Goal: Transaction & Acquisition: Book appointment/travel/reservation

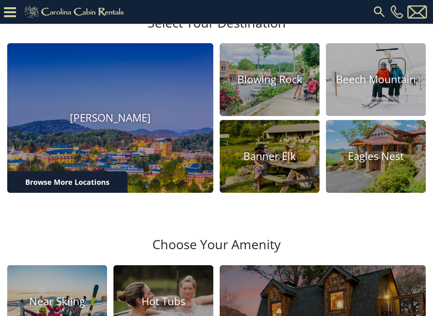
scroll to position [221, 0]
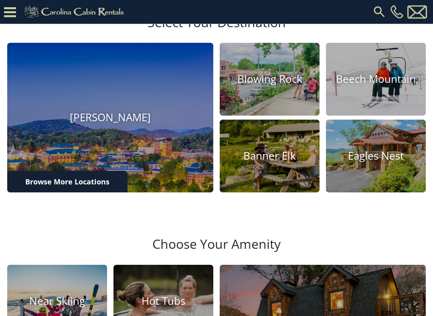
click at [271, 86] on h4 "Blowing Rock" at bounding box center [269, 80] width 100 height 12
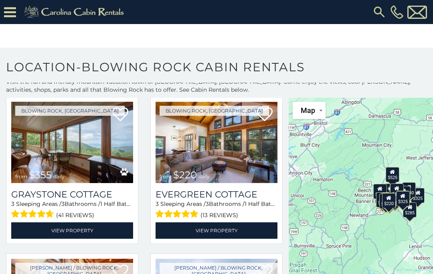
scroll to position [2083, 0]
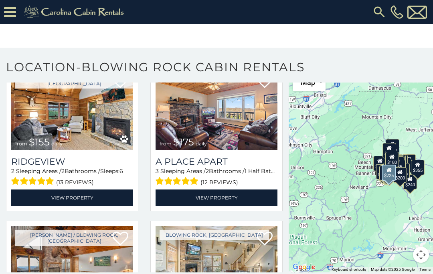
scroll to position [3189, 0]
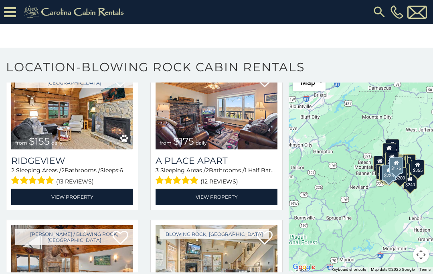
click at [248, 125] on img at bounding box center [216, 109] width 122 height 82
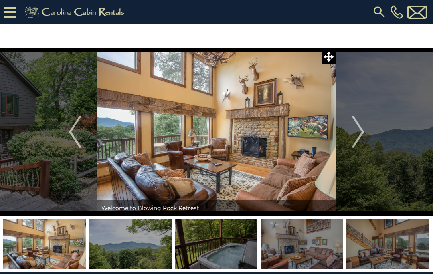
click at [354, 133] on img "Next" at bounding box center [358, 132] width 12 height 32
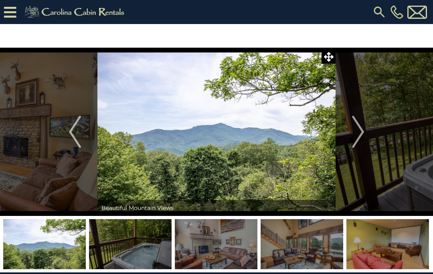
click at [357, 139] on img "Next" at bounding box center [358, 132] width 12 height 32
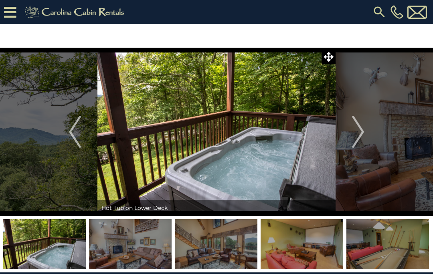
click at [360, 134] on img "Next" at bounding box center [358, 132] width 12 height 32
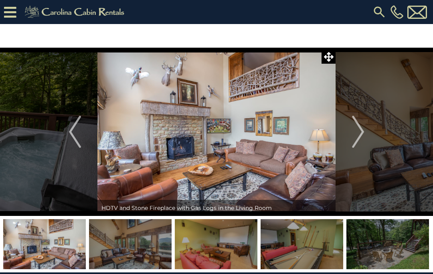
click at [356, 134] on img "Next" at bounding box center [358, 132] width 12 height 32
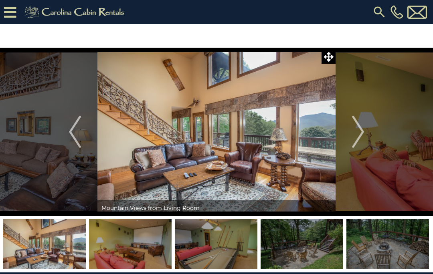
click at [359, 130] on img "Next" at bounding box center [358, 132] width 12 height 32
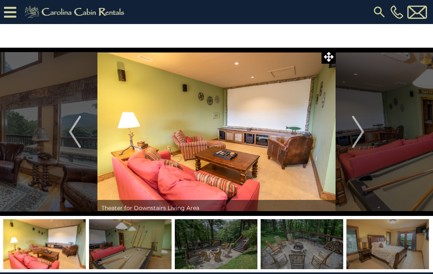
click at [364, 130] on img "Next" at bounding box center [358, 132] width 12 height 32
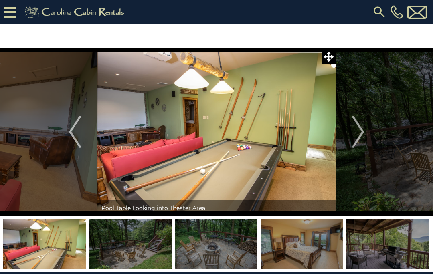
click at [358, 132] on img "Next" at bounding box center [358, 132] width 12 height 32
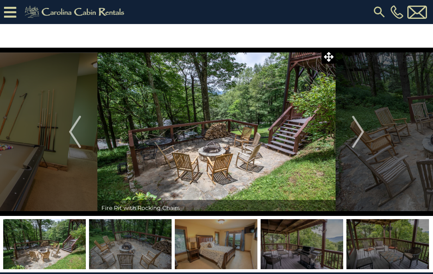
click at [358, 133] on img "Next" at bounding box center [358, 132] width 12 height 32
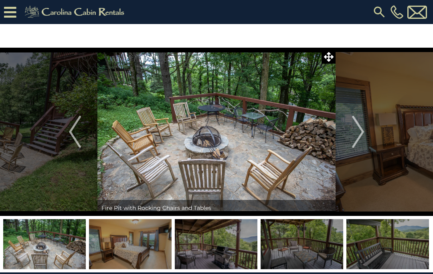
click at [354, 131] on img "Next" at bounding box center [358, 132] width 12 height 32
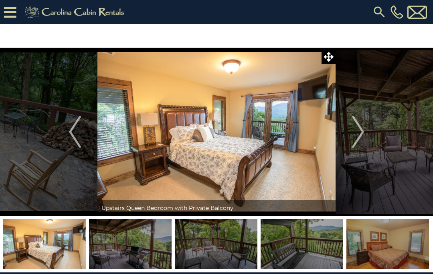
click at [353, 132] on img "Next" at bounding box center [358, 132] width 12 height 32
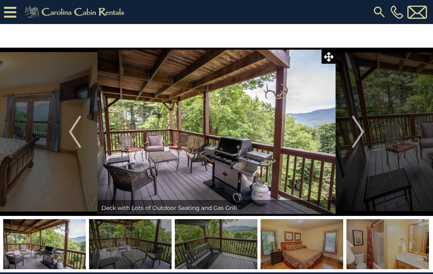
click at [354, 131] on img "Next" at bounding box center [358, 132] width 12 height 32
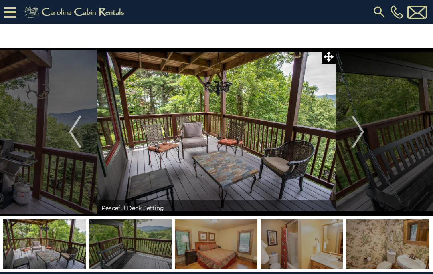
click at [354, 129] on img "Next" at bounding box center [358, 132] width 12 height 32
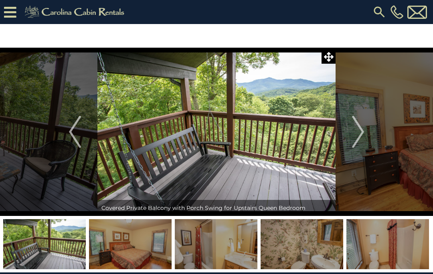
click at [356, 132] on img "Next" at bounding box center [358, 132] width 12 height 32
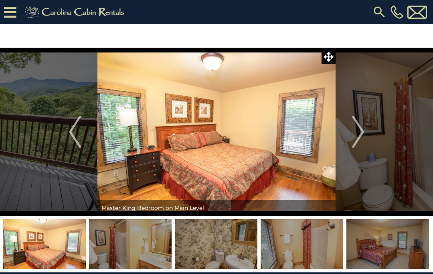
click at [360, 132] on img "Next" at bounding box center [358, 132] width 12 height 32
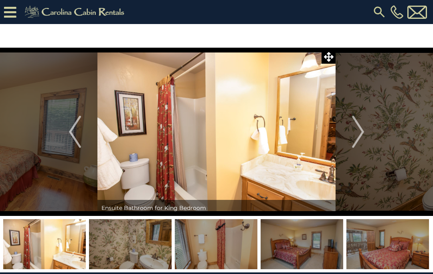
click at [358, 131] on img "Next" at bounding box center [358, 132] width 12 height 32
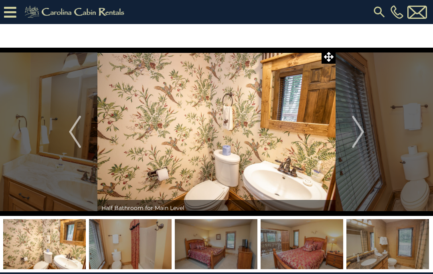
click at [356, 131] on img "Next" at bounding box center [358, 132] width 12 height 32
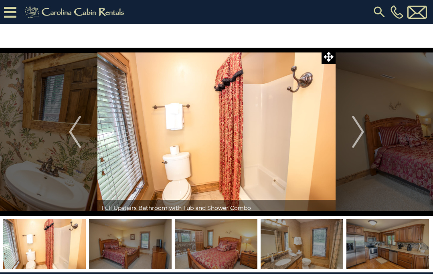
click at [351, 132] on button "Next" at bounding box center [357, 132] width 45 height 168
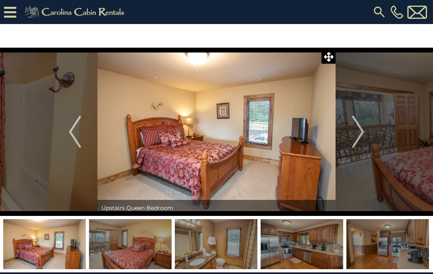
click at [354, 130] on img "Next" at bounding box center [358, 132] width 12 height 32
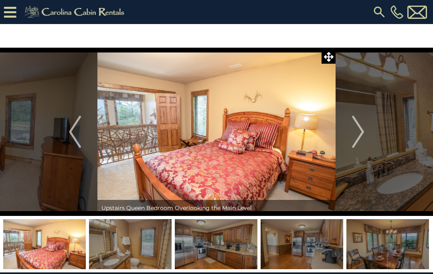
click at [354, 129] on img "Next" at bounding box center [358, 132] width 12 height 32
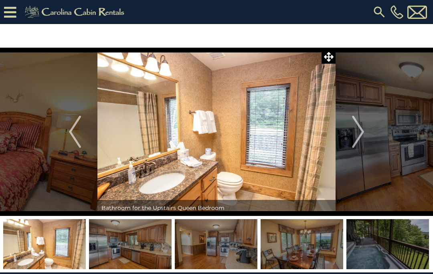
click at [350, 134] on button "Next" at bounding box center [357, 132] width 45 height 168
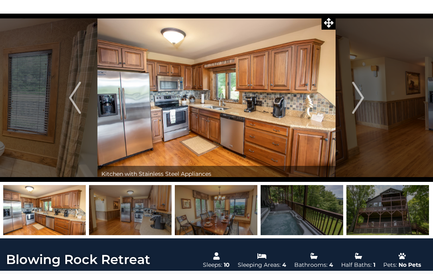
scroll to position [34, 0]
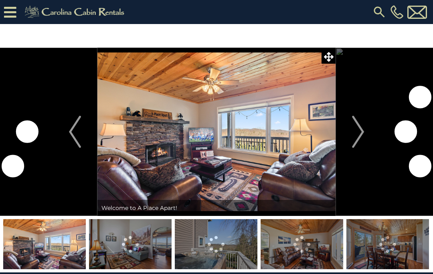
click at [356, 130] on img "Next" at bounding box center [358, 132] width 12 height 32
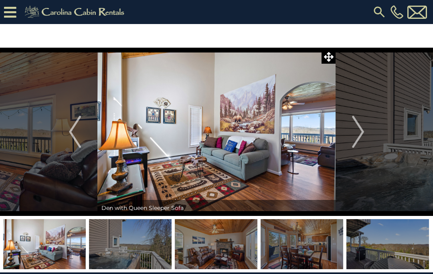
click at [362, 131] on img "Next" at bounding box center [358, 132] width 12 height 32
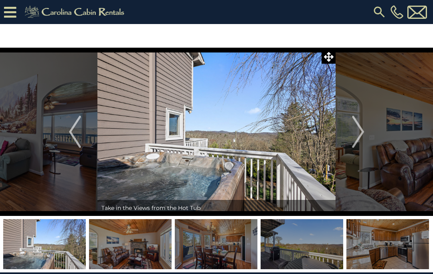
click at [362, 134] on img "Next" at bounding box center [358, 132] width 12 height 32
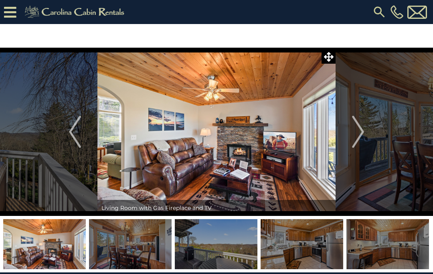
click at [360, 139] on img "Next" at bounding box center [358, 132] width 12 height 32
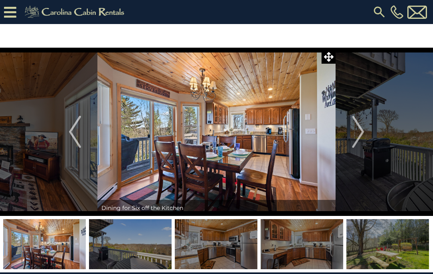
click at [360, 133] on img "Next" at bounding box center [358, 132] width 12 height 32
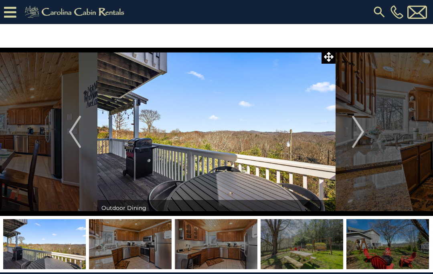
click at [361, 131] on img "Next" at bounding box center [358, 132] width 12 height 32
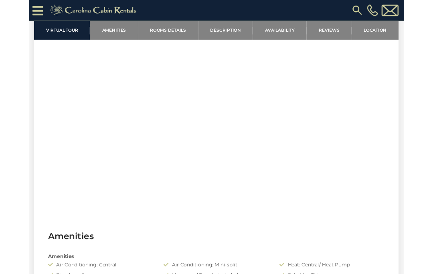
scroll to position [332, 0]
